Goal: Information Seeking & Learning: Learn about a topic

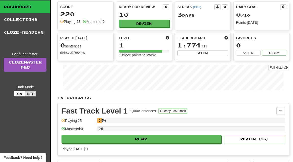
scroll to position [26, 0]
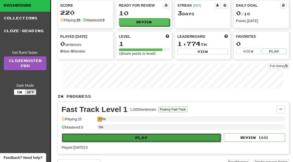
click at [183, 137] on button "Play" at bounding box center [142, 138] width 160 height 9
select select "**"
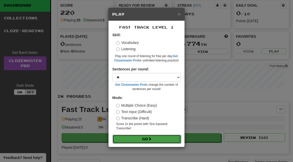
click at [152, 141] on span at bounding box center [150, 139] width 4 height 4
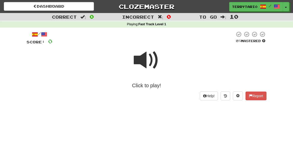
click at [145, 61] on span at bounding box center [147, 61] width 26 height 26
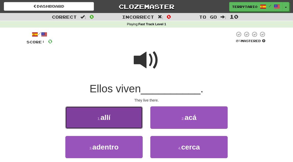
click at [98, 116] on button "1 . allí" at bounding box center [103, 118] width 77 height 22
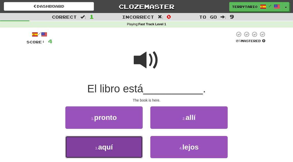
click at [82, 148] on button "3 . aquí" at bounding box center [103, 147] width 77 height 22
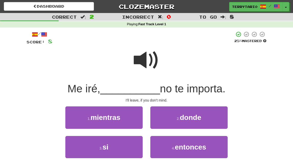
click at [149, 60] on span at bounding box center [147, 61] width 26 height 26
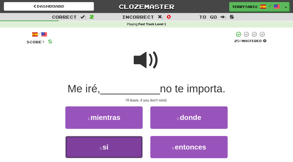
click at [108, 147] on span "si" at bounding box center [105, 147] width 6 height 8
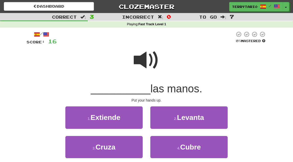
click at [145, 56] on span at bounding box center [147, 61] width 26 height 26
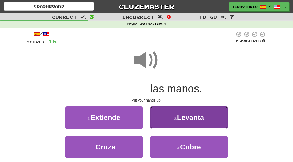
click at [164, 112] on button "2 . [GEOGRAPHIC_DATA]" at bounding box center [189, 118] width 77 height 22
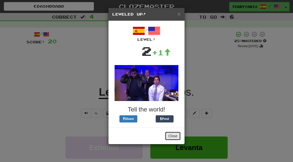
click at [173, 133] on button "Close" at bounding box center [173, 136] width 16 height 9
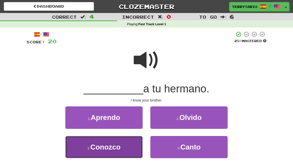
click at [101, 150] on span "Conozco" at bounding box center [105, 147] width 30 height 8
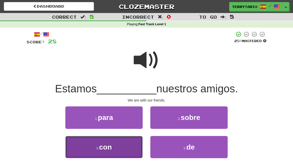
click at [75, 147] on button "3 . con" at bounding box center [103, 147] width 77 height 22
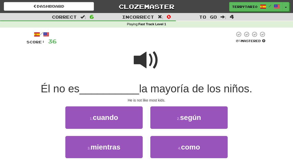
click at [143, 53] on span at bounding box center [147, 61] width 26 height 26
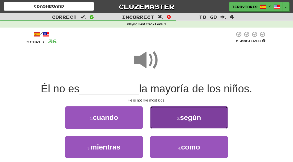
click at [175, 120] on button "2 . según" at bounding box center [189, 118] width 77 height 22
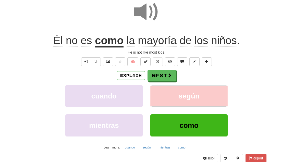
scroll to position [52, 0]
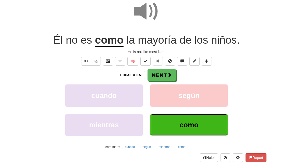
click at [187, 123] on span "como" at bounding box center [189, 125] width 19 height 8
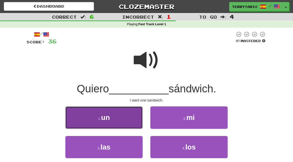
click at [125, 115] on button "1 . un" at bounding box center [103, 118] width 77 height 22
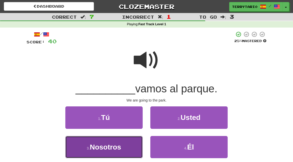
click at [83, 150] on button "3 . Nosotros" at bounding box center [103, 147] width 77 height 22
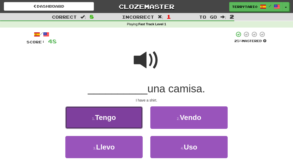
click at [131, 115] on button "1 . Tengo" at bounding box center [103, 118] width 77 height 22
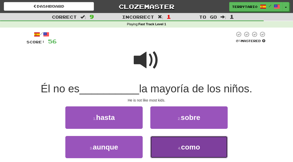
click at [209, 145] on button "4 . como" at bounding box center [189, 147] width 77 height 22
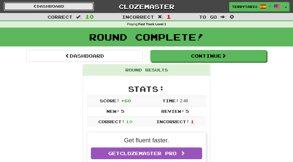
click at [63, 4] on link "Dashboard" at bounding box center [49, 6] width 90 height 9
